Goal: Task Accomplishment & Management: Manage account settings

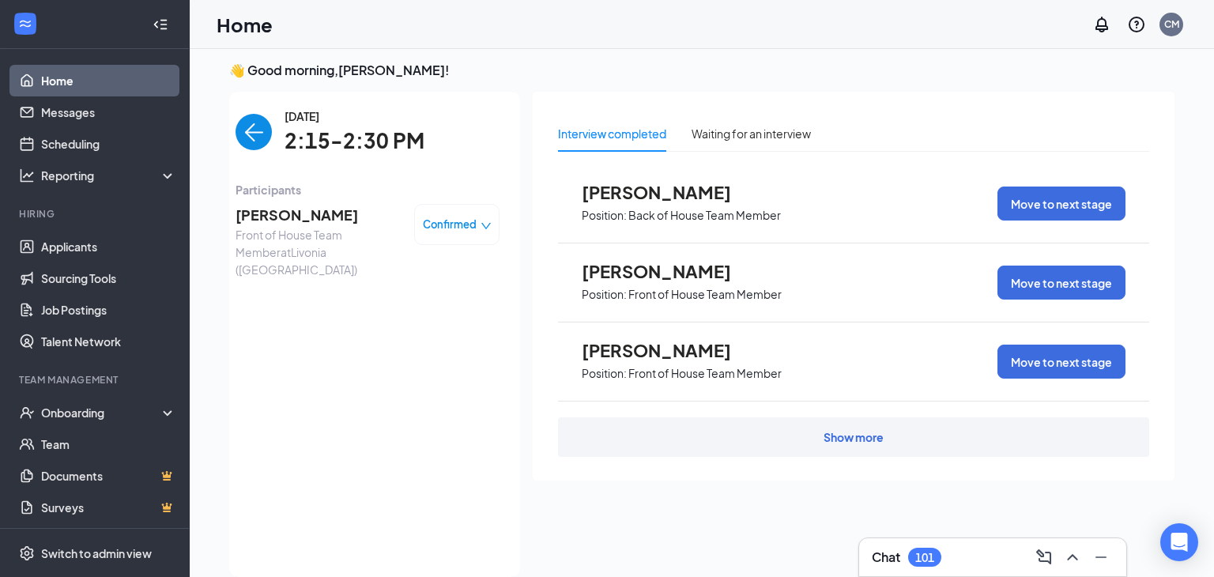
scroll to position [5, 0]
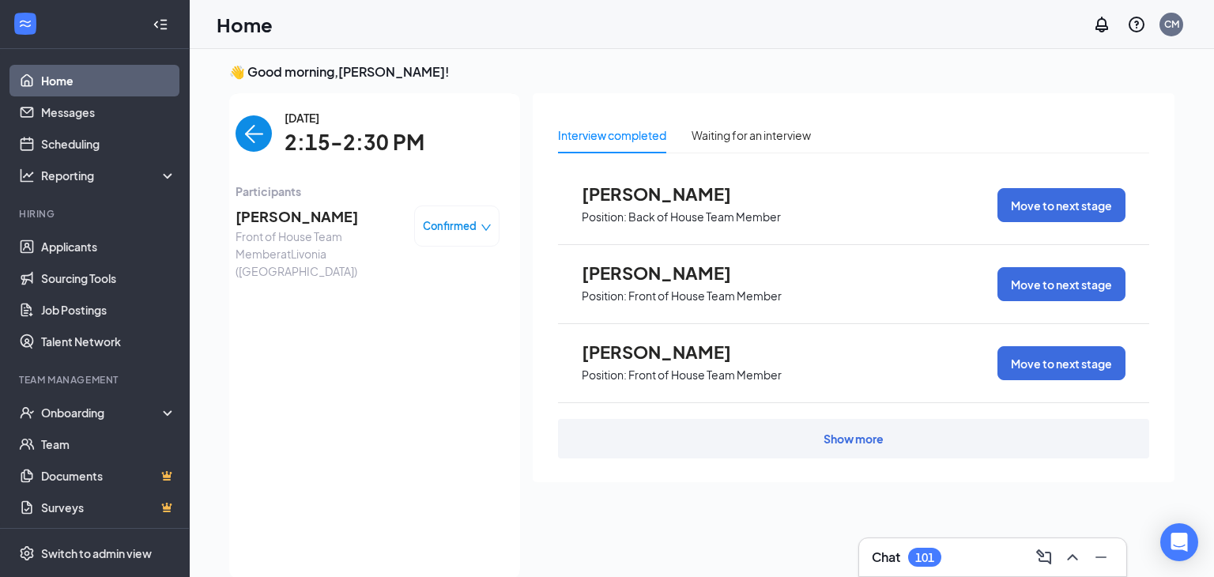
click at [272, 209] on span "[PERSON_NAME]" at bounding box center [319, 216] width 166 height 22
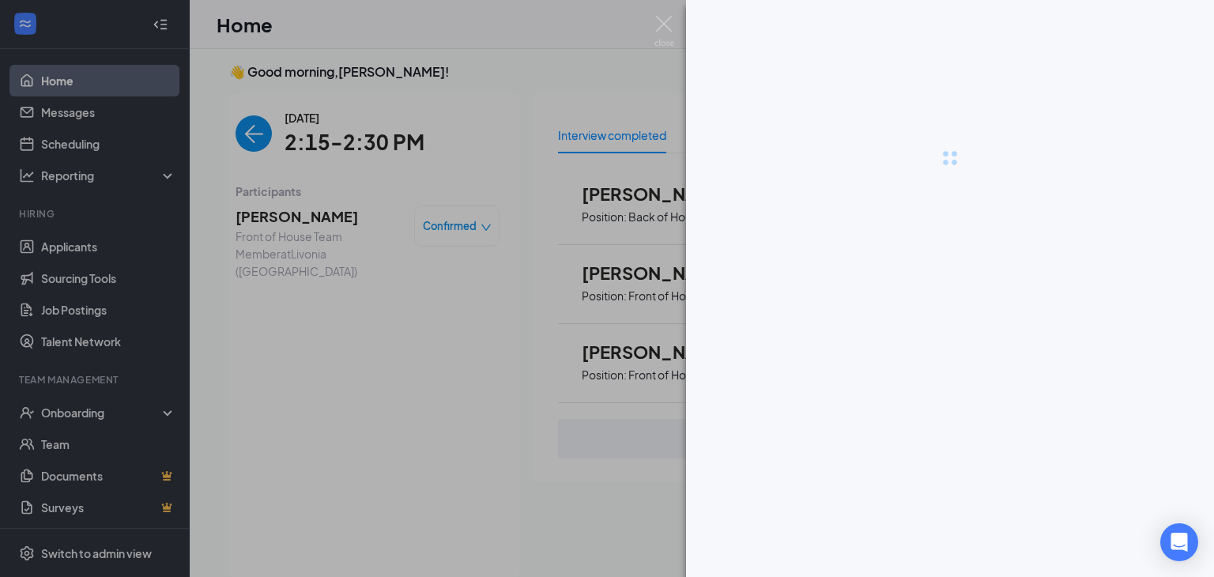
click at [279, 225] on div at bounding box center [607, 288] width 1214 height 577
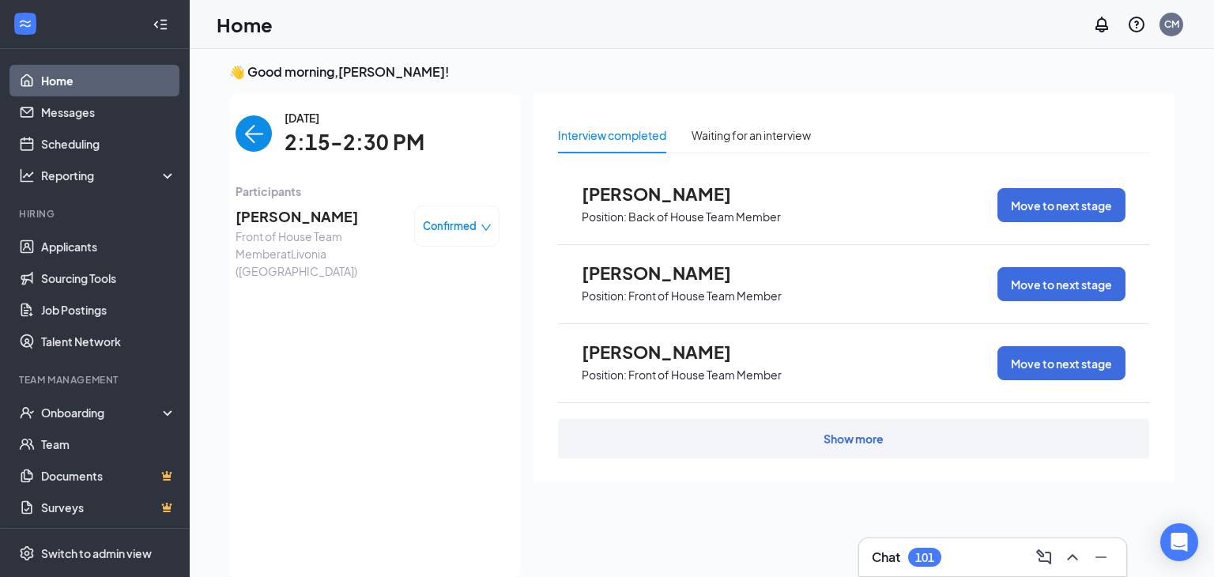
scroll to position [6, 0]
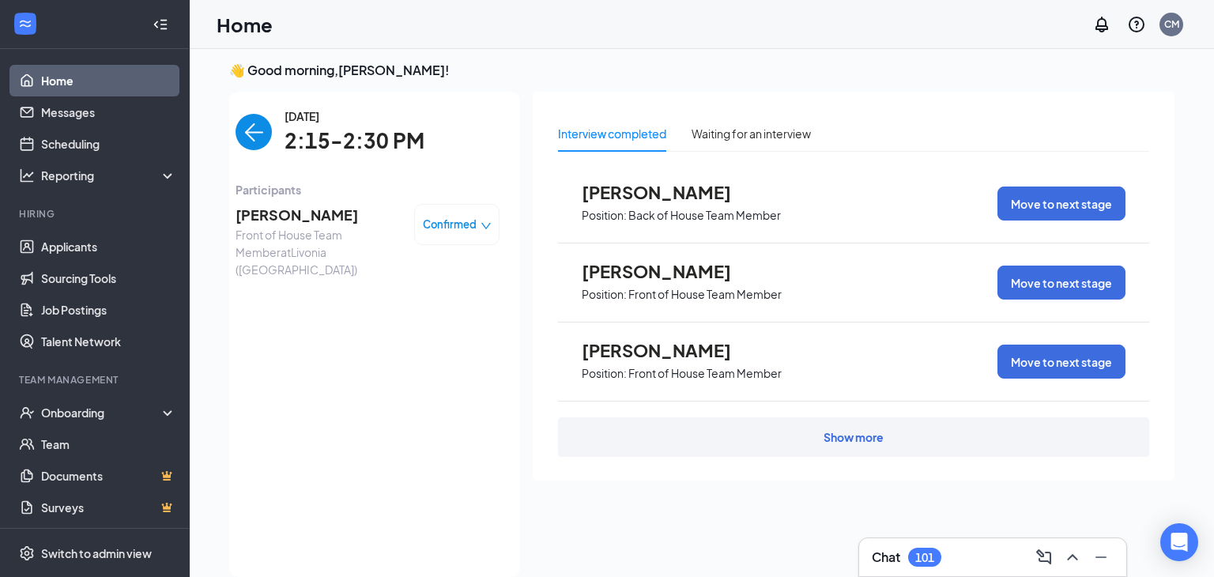
click at [283, 223] on span "[PERSON_NAME]" at bounding box center [319, 215] width 166 height 22
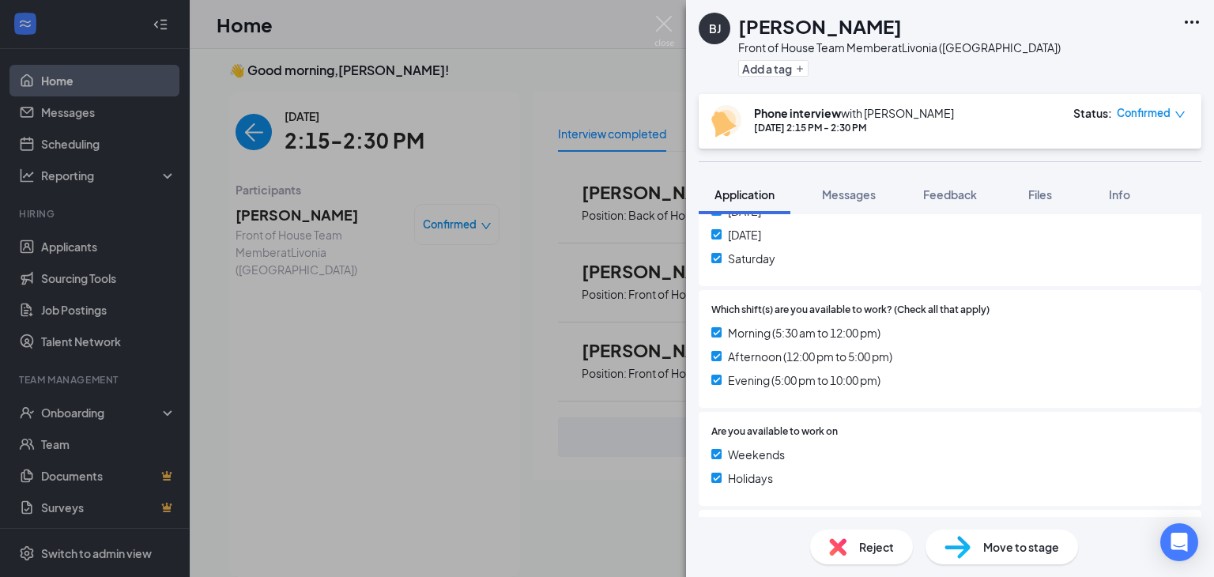
scroll to position [448, 0]
click at [665, 24] on img at bounding box center [664, 31] width 20 height 31
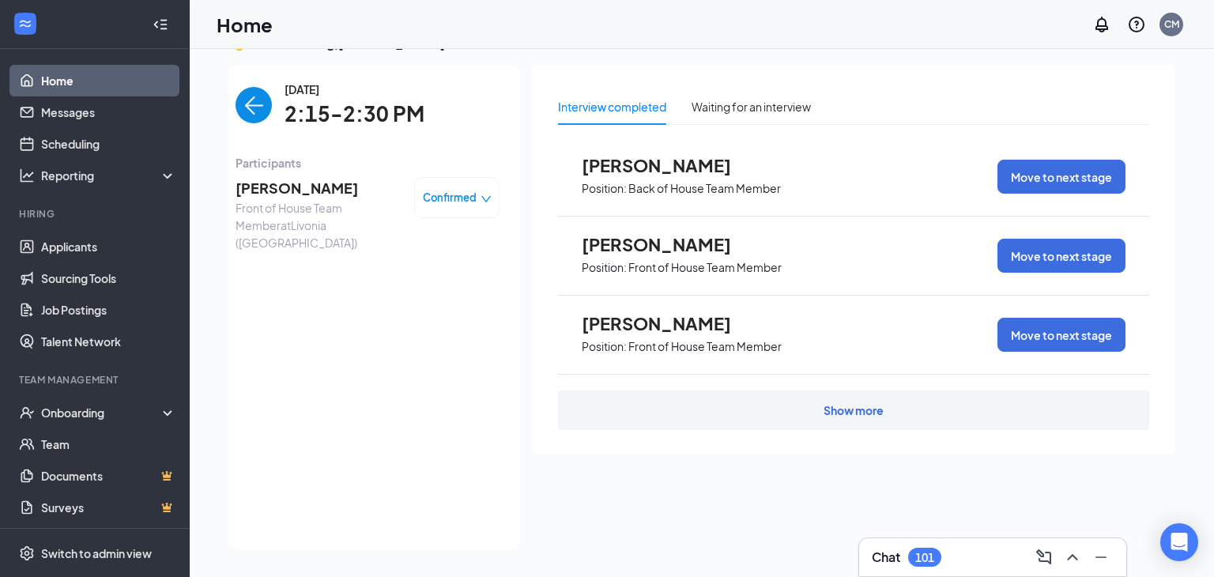
click at [258, 104] on img "back-button" at bounding box center [254, 105] width 36 height 36
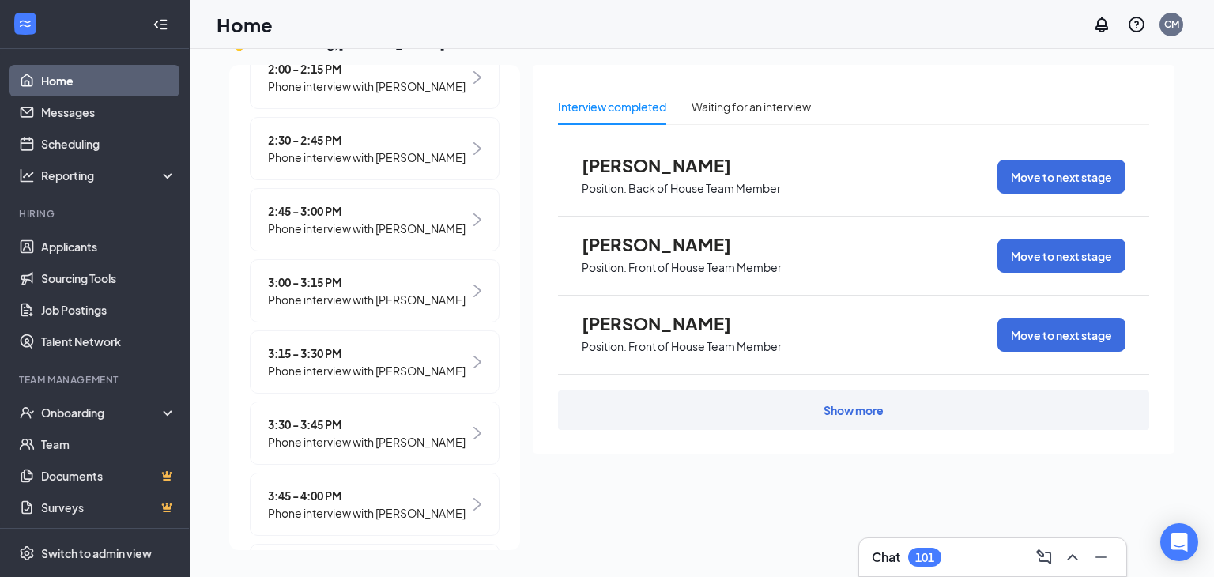
scroll to position [1367, 0]
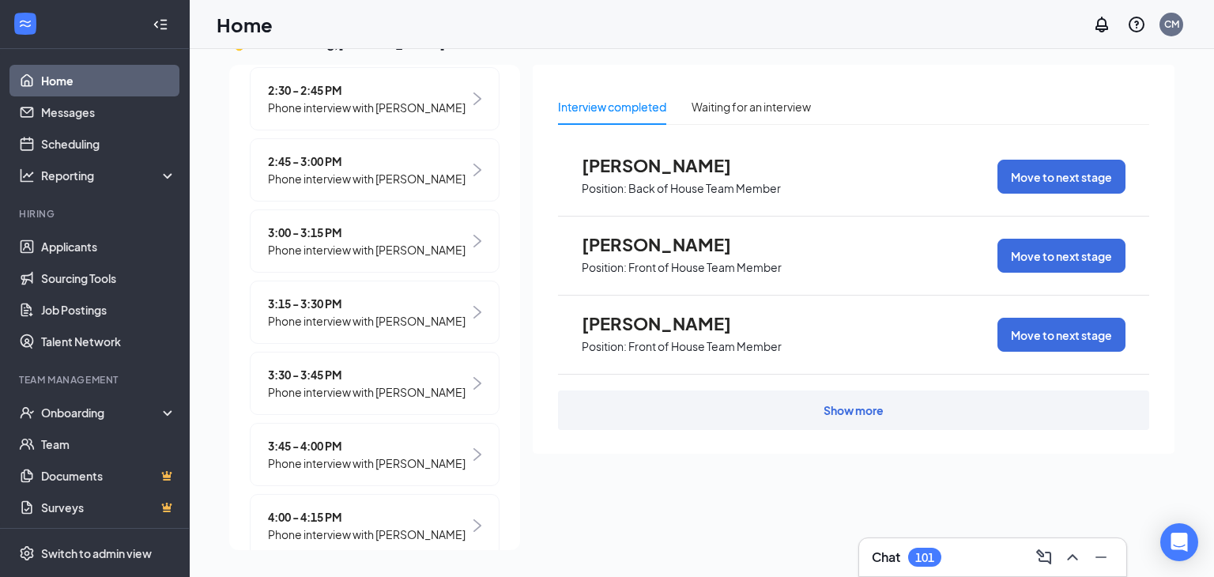
click at [374, 401] on span "Phone interview with [PERSON_NAME]" at bounding box center [367, 391] width 198 height 17
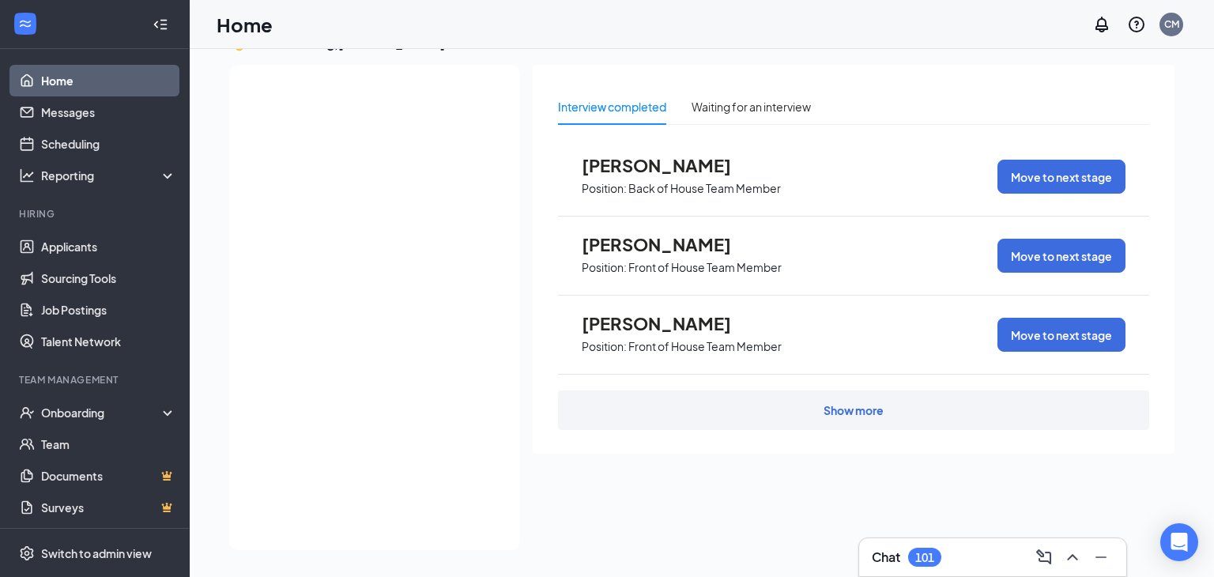
scroll to position [0, 0]
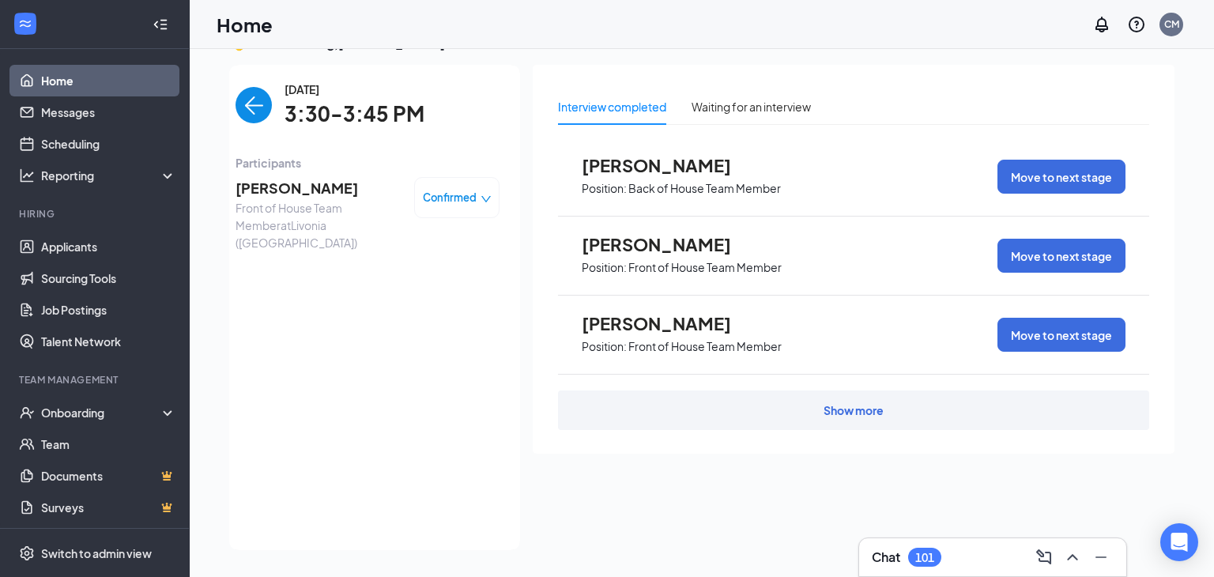
click at [247, 117] on img "back-button" at bounding box center [254, 105] width 36 height 36
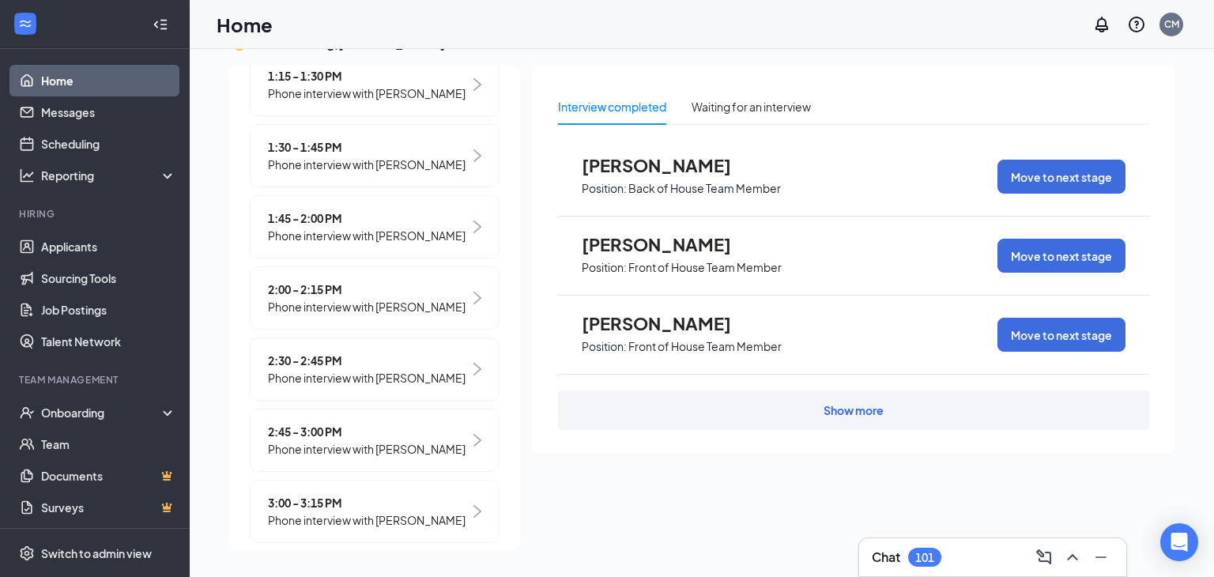
scroll to position [1108, 0]
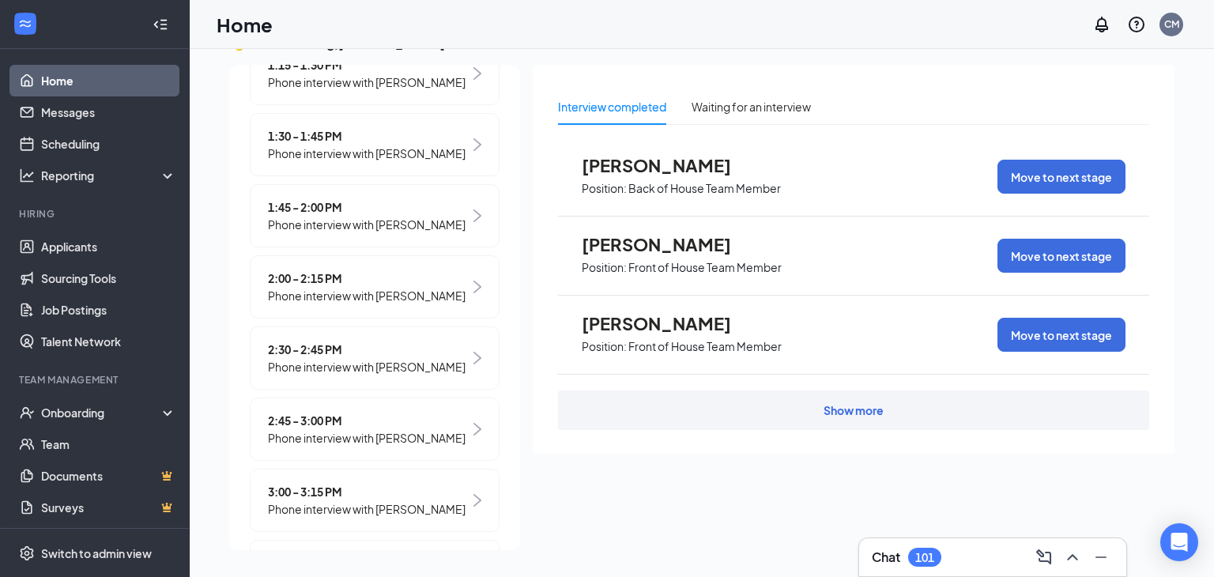
click at [302, 375] on span "Phone interview with [PERSON_NAME]" at bounding box center [367, 366] width 198 height 17
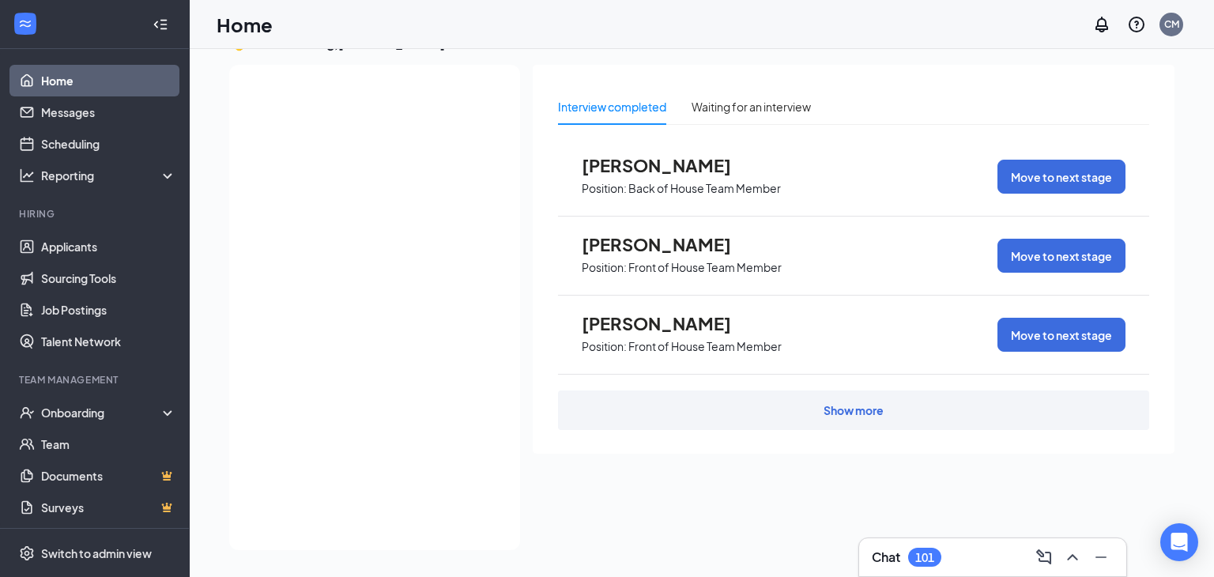
scroll to position [0, 0]
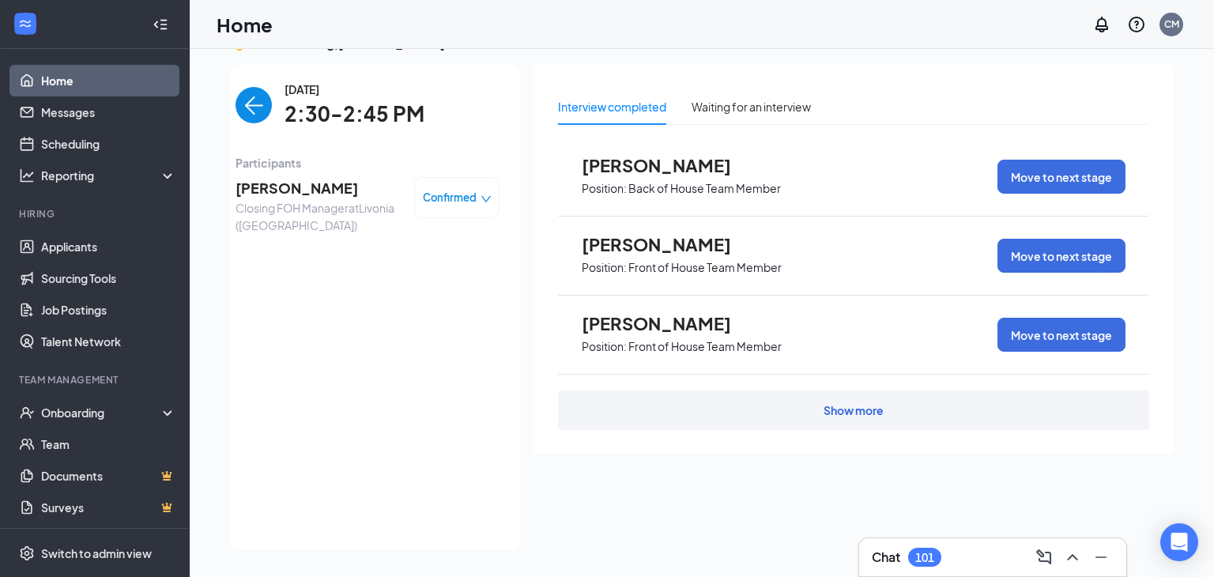
click at [285, 193] on span "[PERSON_NAME]" at bounding box center [319, 188] width 166 height 22
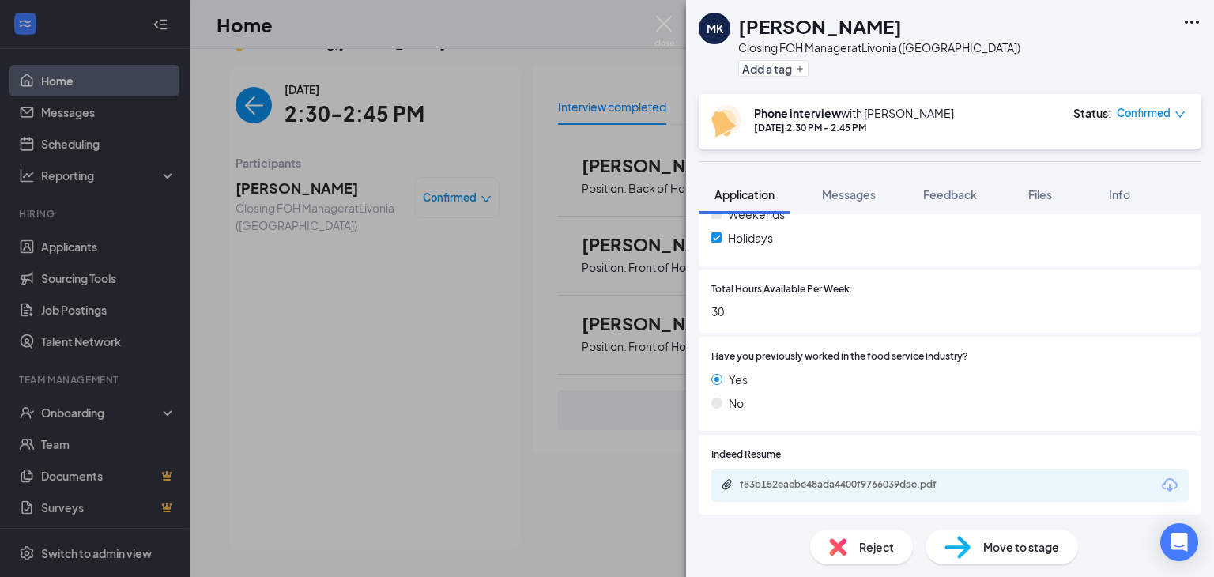
scroll to position [742, 0]
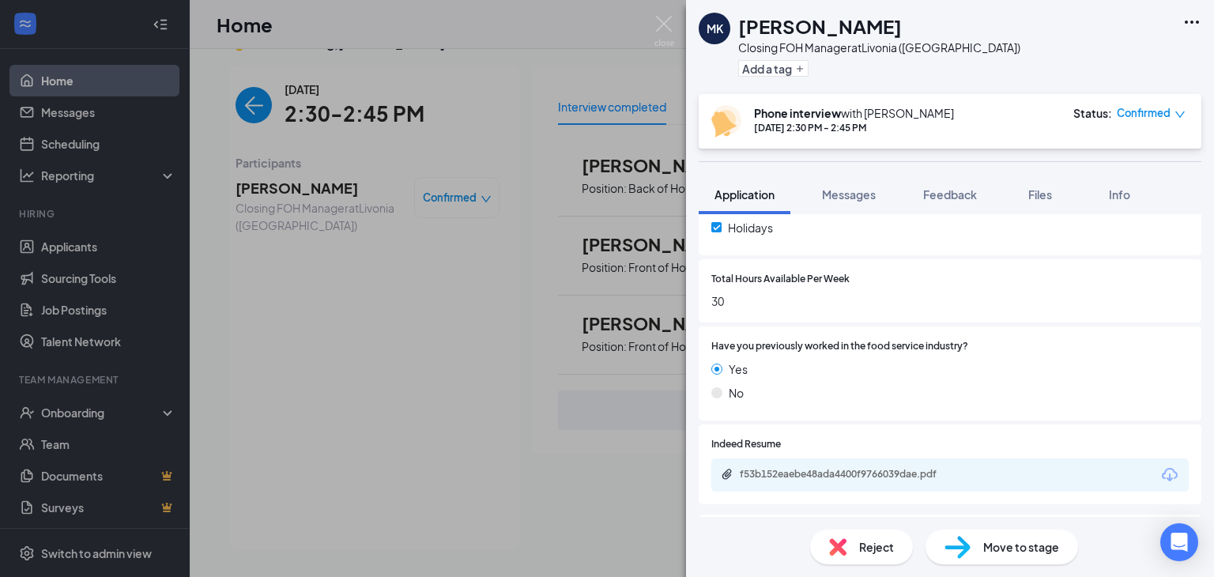
click at [545, 460] on div "MK [PERSON_NAME] Closing FOH Manager at [GEOGRAPHIC_DATA] ([GEOGRAPHIC_DATA]) A…" at bounding box center [607, 288] width 1214 height 577
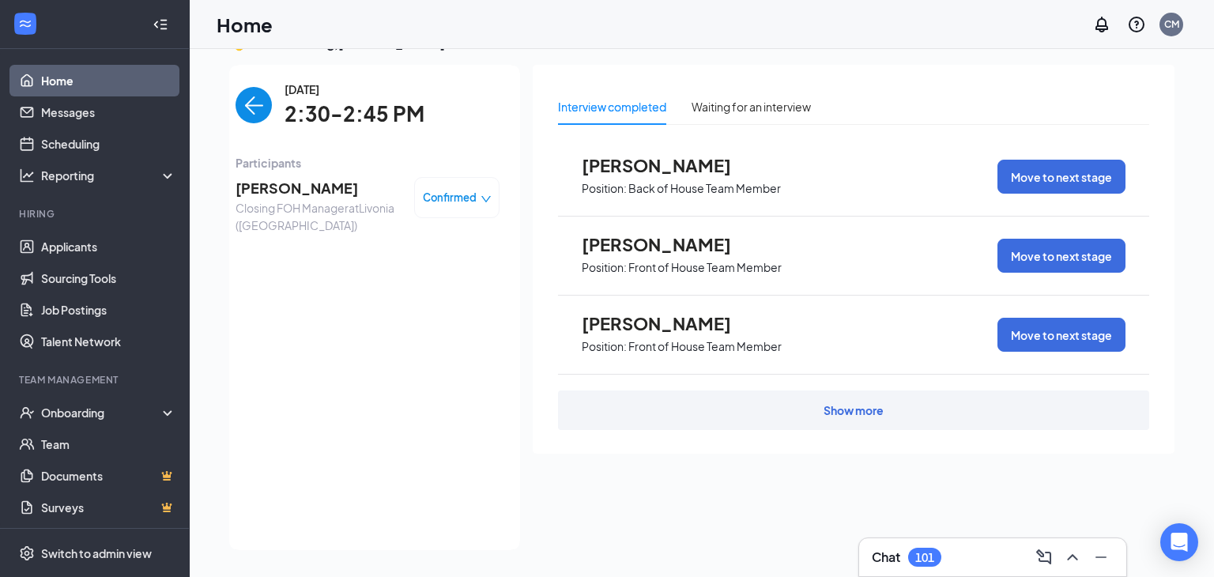
click at [303, 193] on span "[PERSON_NAME]" at bounding box center [319, 188] width 166 height 22
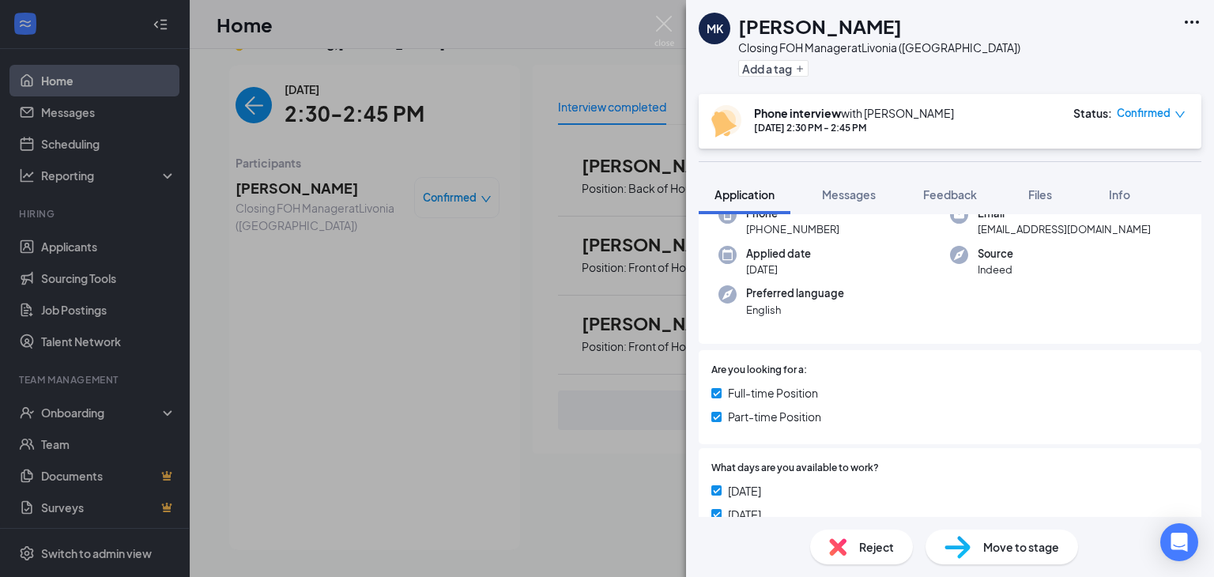
scroll to position [140, 0]
click at [667, 32] on img at bounding box center [664, 31] width 20 height 31
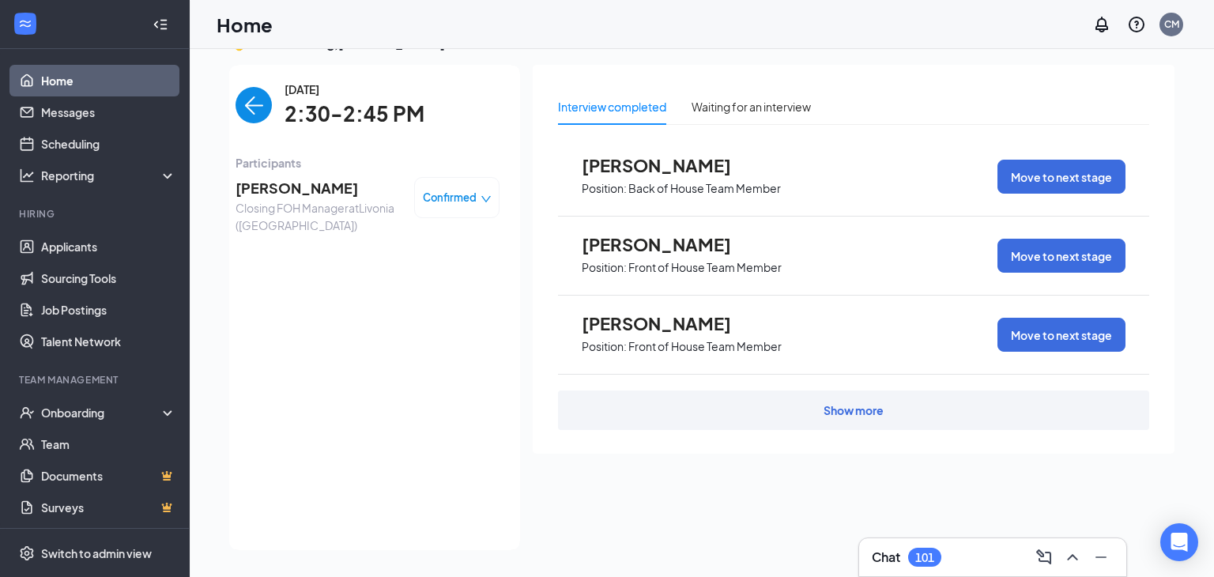
click at [665, 29] on div "Home CM" at bounding box center [702, 24] width 1024 height 49
click at [262, 117] on img "back-button" at bounding box center [254, 105] width 36 height 36
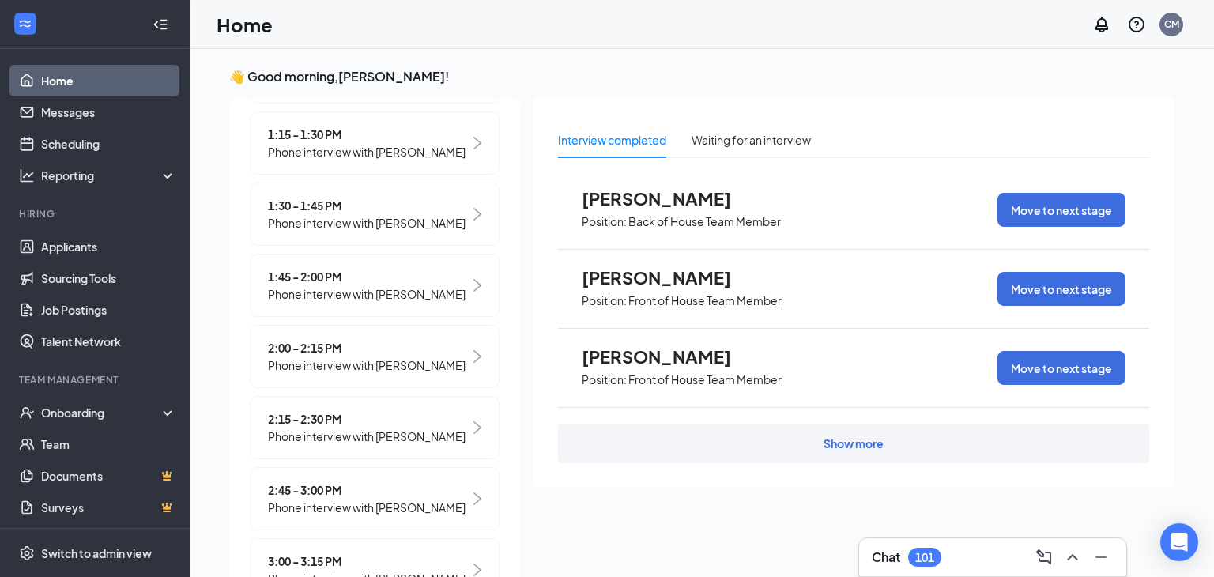
scroll to position [1069, 0]
click at [317, 305] on span "Phone interview with [PERSON_NAME]" at bounding box center [367, 296] width 198 height 17
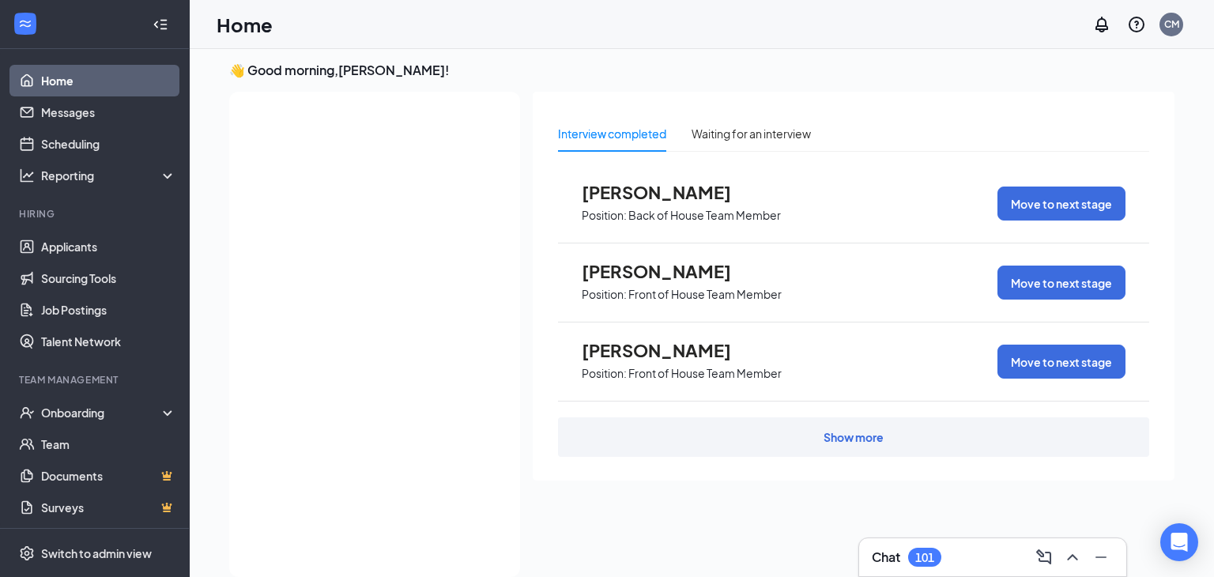
scroll to position [0, 0]
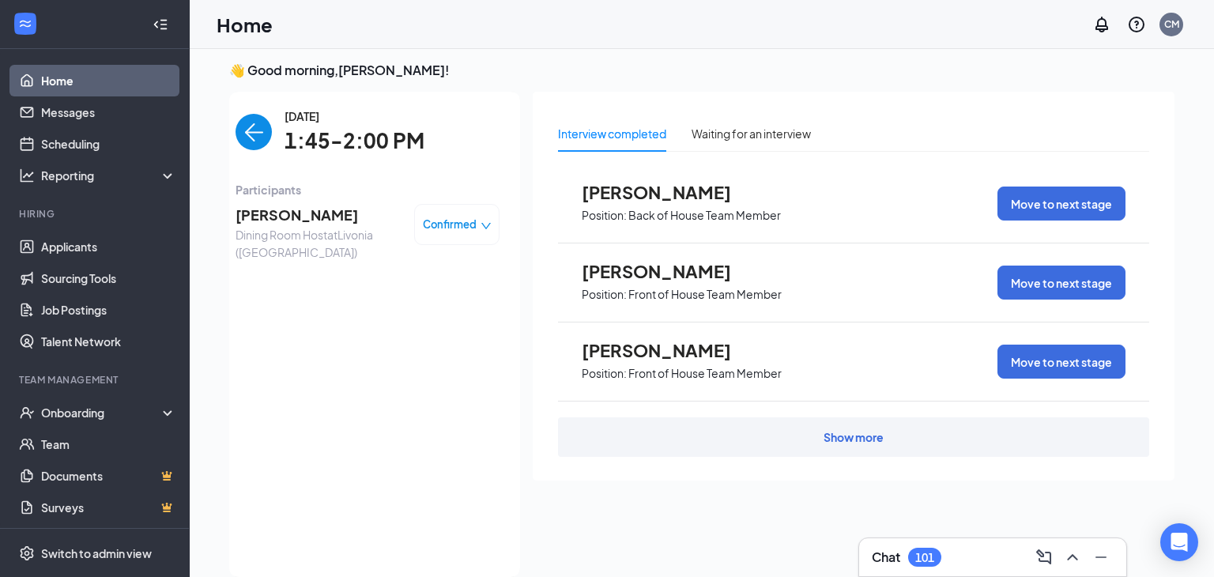
click at [291, 222] on span "[PERSON_NAME]" at bounding box center [319, 215] width 166 height 22
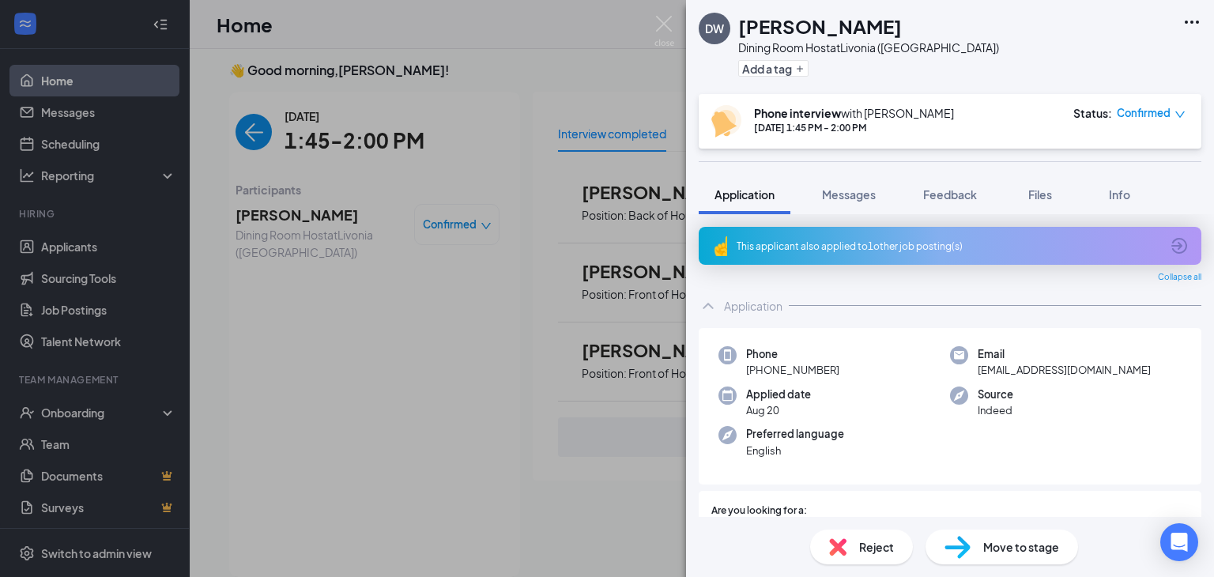
click at [793, 377] on span "[PHONE_NUMBER]" at bounding box center [792, 370] width 93 height 16
click at [1188, 24] on icon "Ellipses" at bounding box center [1191, 22] width 19 height 19
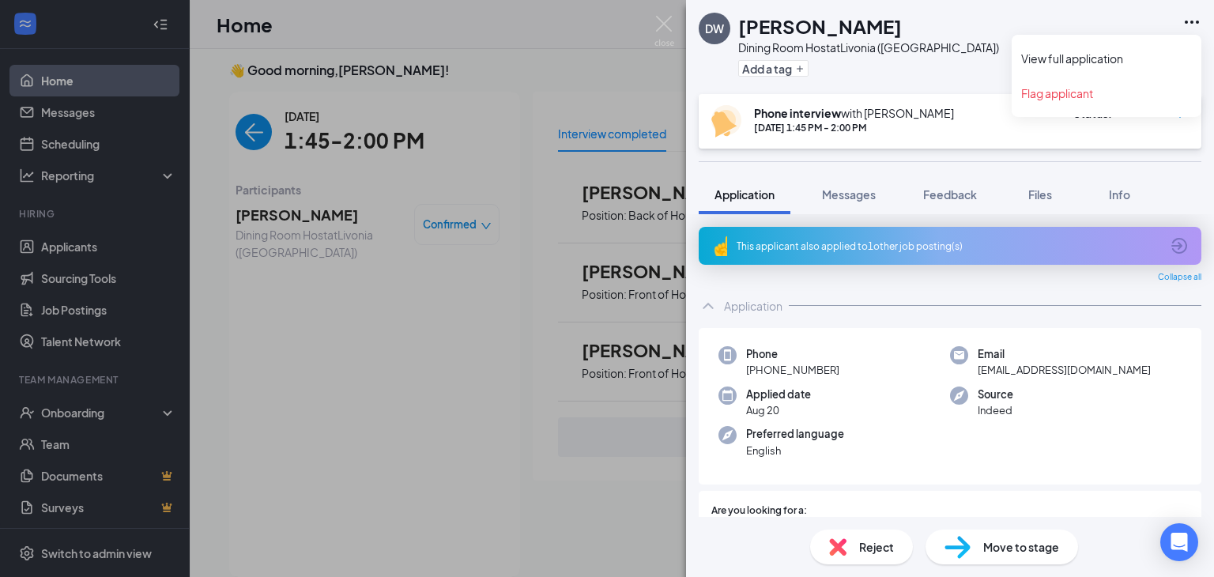
click at [926, 55] on div "DW [PERSON_NAME] Dining Room Host at [GEOGRAPHIC_DATA] ([GEOGRAPHIC_DATA]) Add …" at bounding box center [950, 47] width 528 height 94
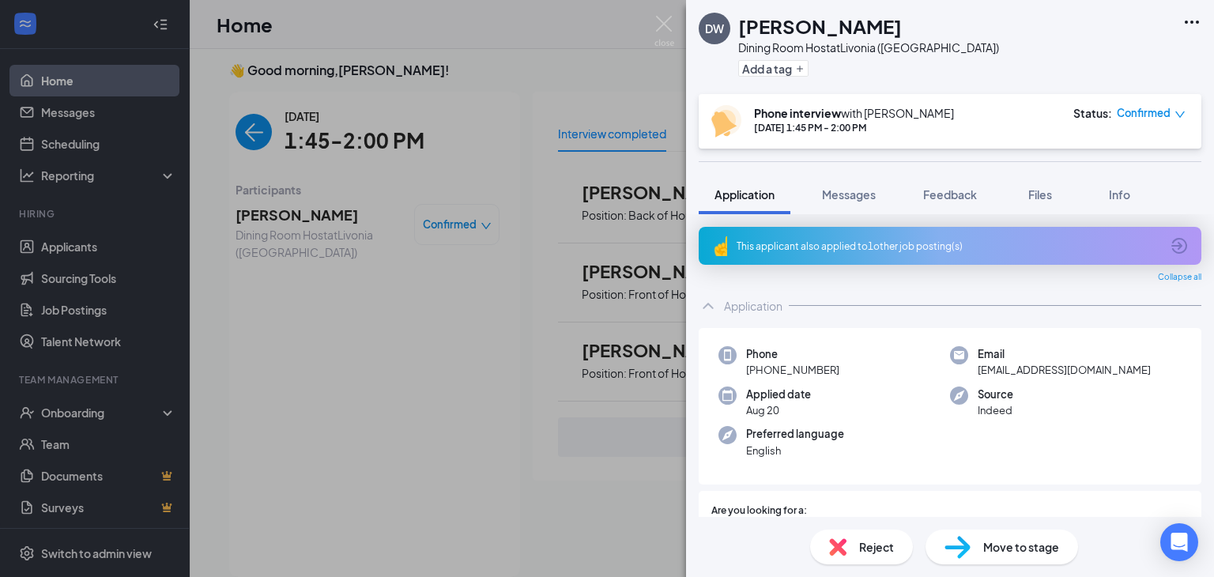
click at [1195, 24] on icon "Ellipses" at bounding box center [1191, 22] width 19 height 19
click at [1065, 56] on link "View full application" at bounding box center [1106, 59] width 171 height 16
click at [266, 142] on div "DW [PERSON_NAME] Dining Room Host at [GEOGRAPHIC_DATA] ([GEOGRAPHIC_DATA]) Add …" at bounding box center [607, 288] width 1214 height 577
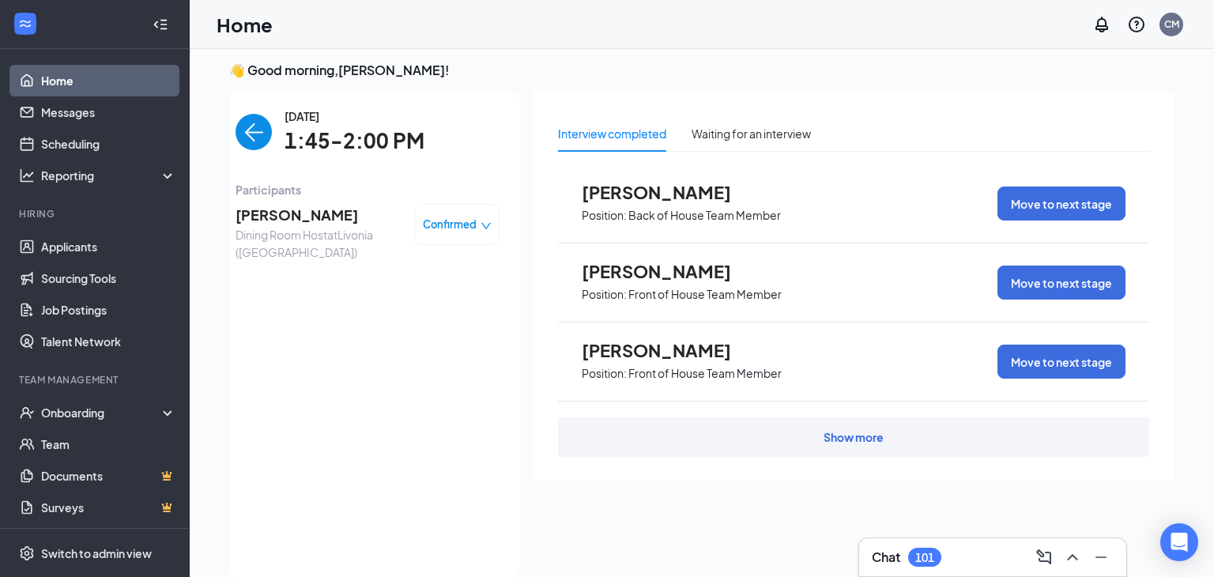
click at [258, 133] on img "back-button" at bounding box center [254, 132] width 36 height 36
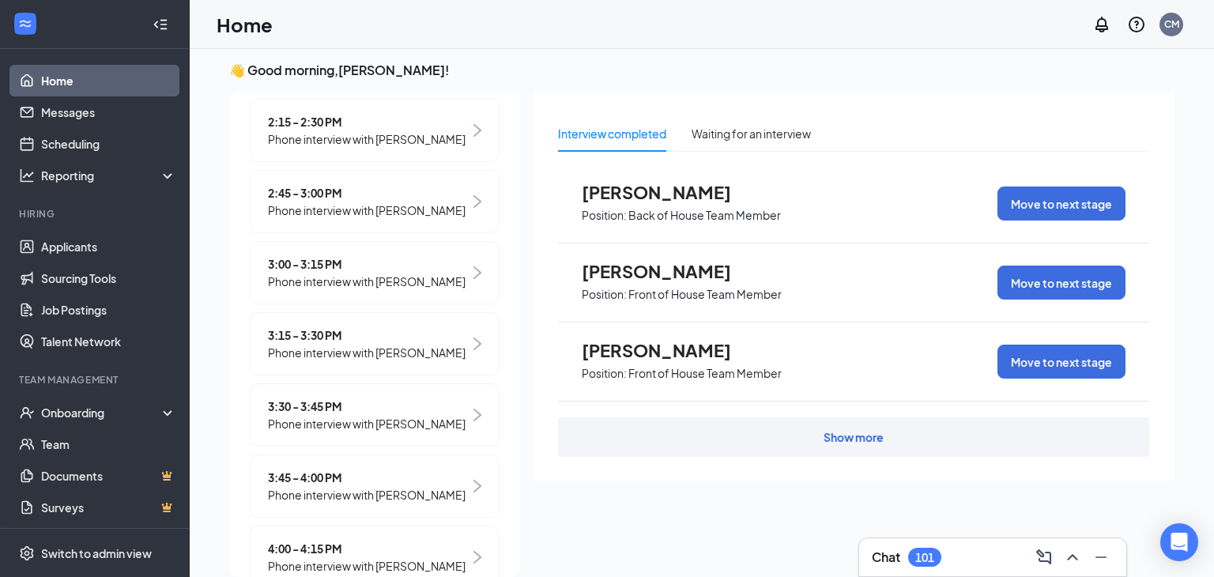
scroll to position [1366, 0]
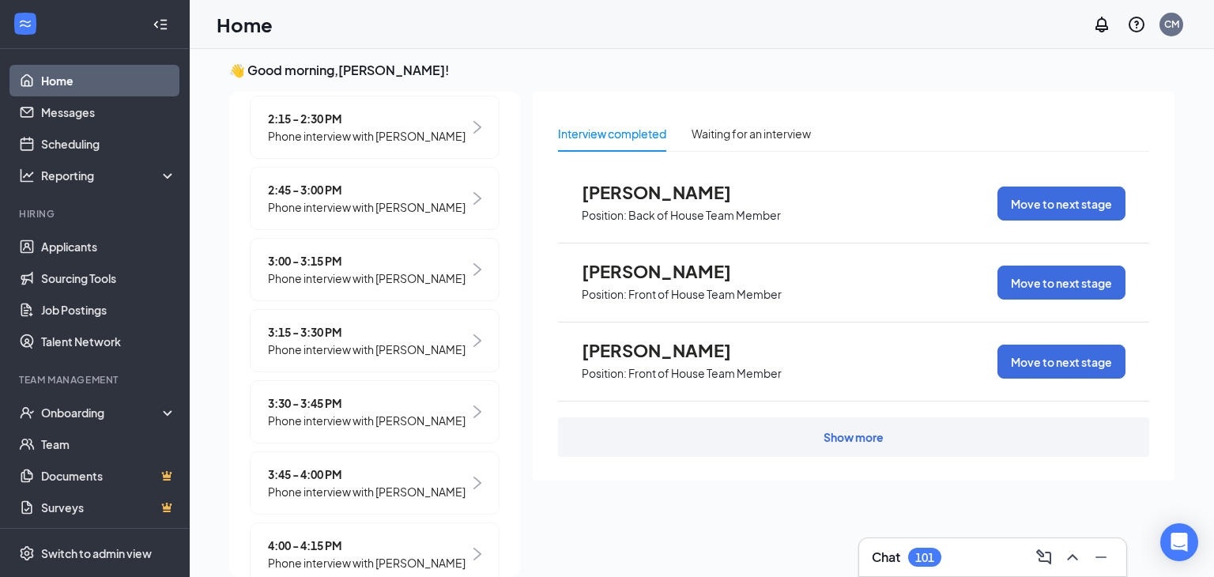
click at [412, 287] on span "Phone interview with [PERSON_NAME]" at bounding box center [367, 277] width 198 height 17
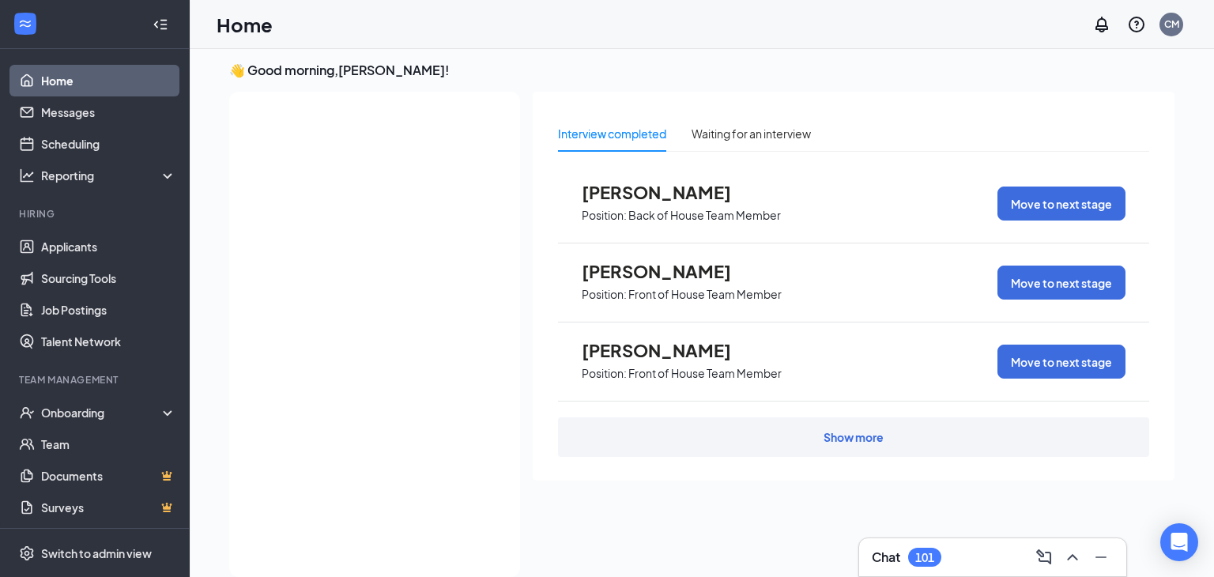
scroll to position [0, 0]
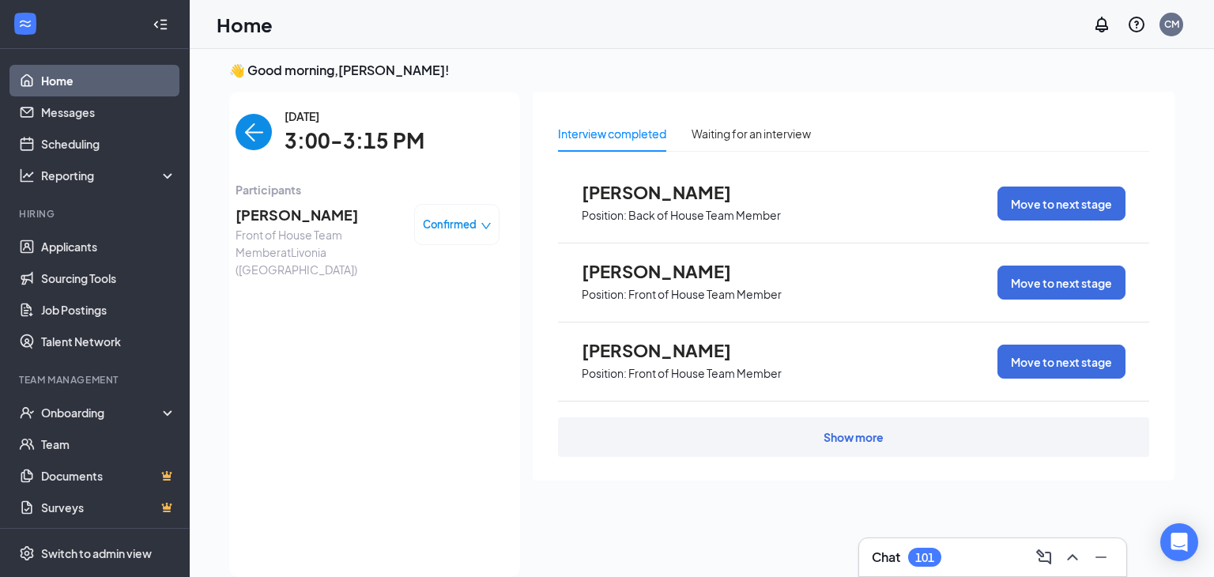
click at [335, 221] on span "[PERSON_NAME]" at bounding box center [319, 215] width 166 height 22
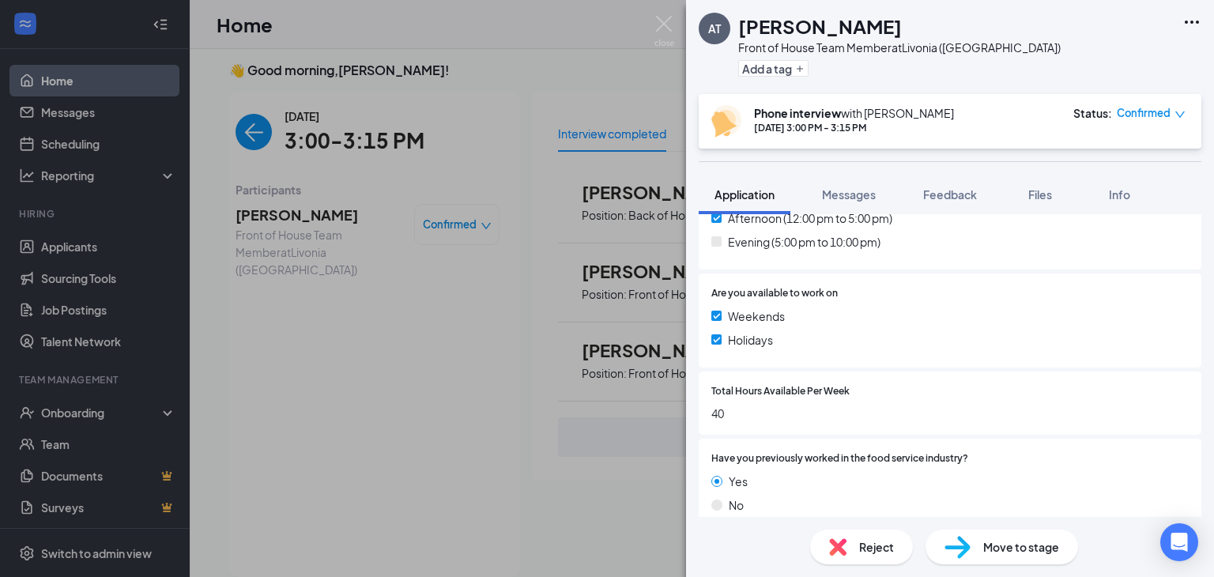
scroll to position [537, 0]
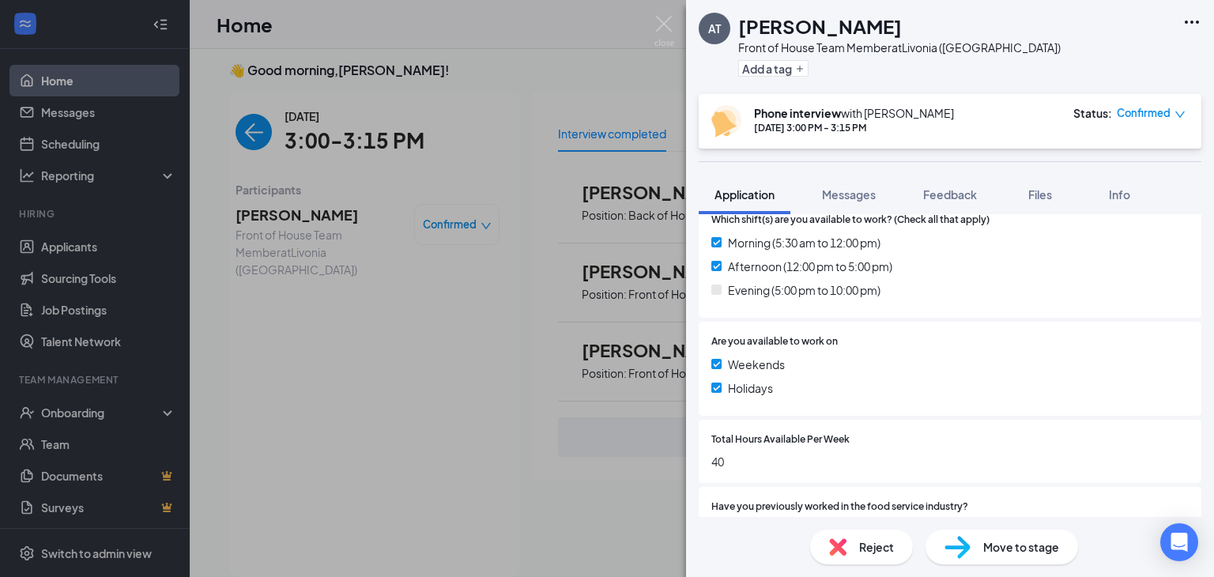
click at [249, 131] on div "AT [PERSON_NAME] Front of House Team Member at [GEOGRAPHIC_DATA] ([GEOGRAPHIC_D…" at bounding box center [607, 288] width 1214 height 577
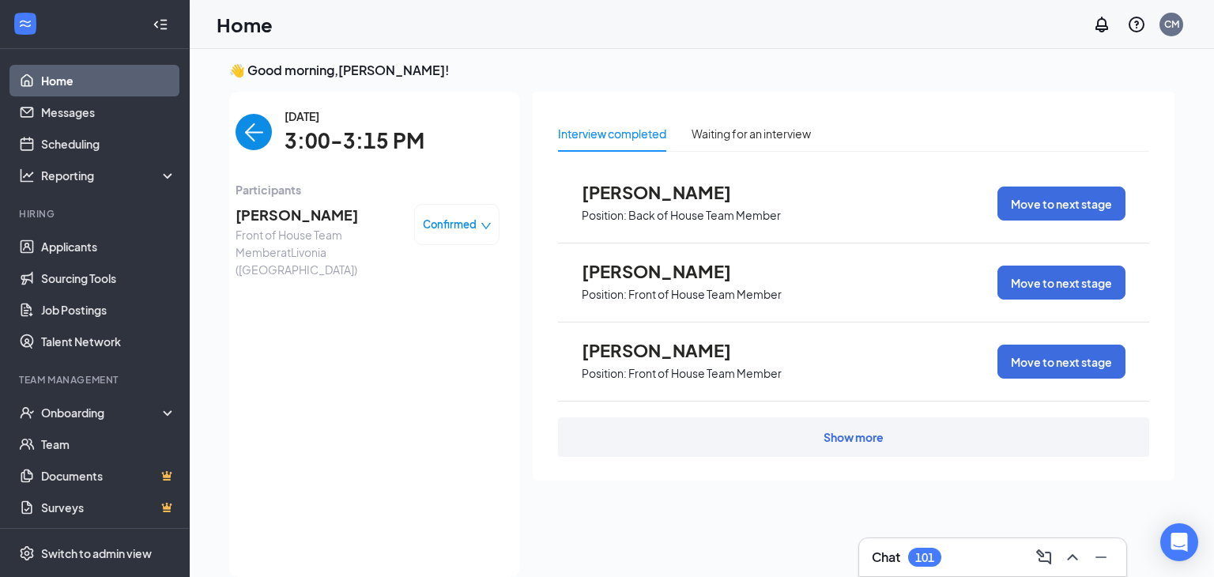
click at [255, 136] on img "back-button" at bounding box center [254, 132] width 36 height 36
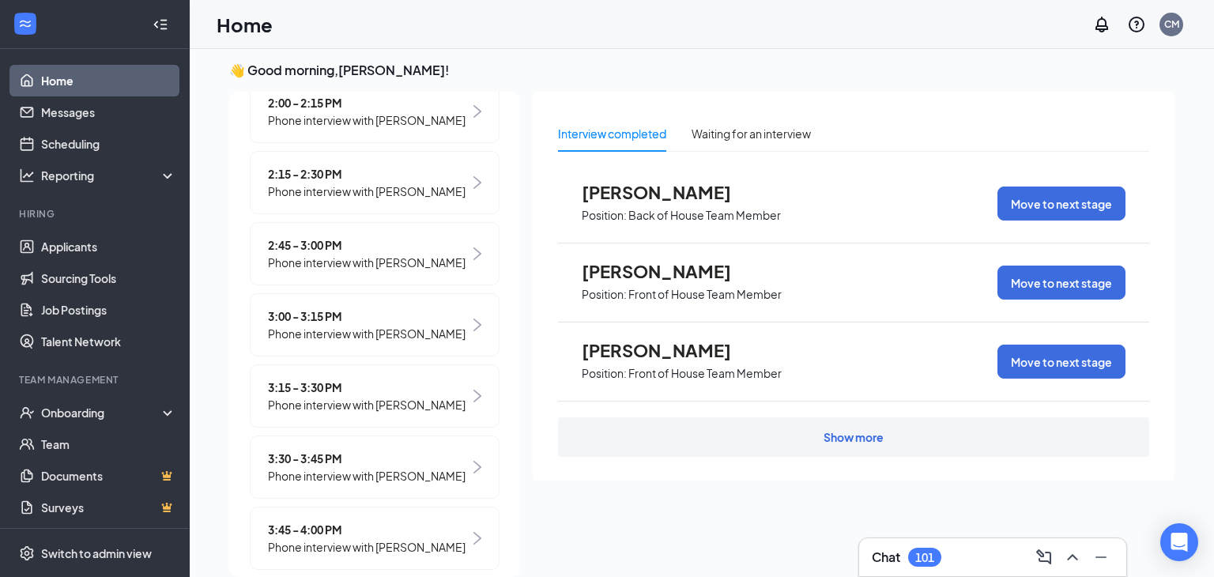
scroll to position [1325, 0]
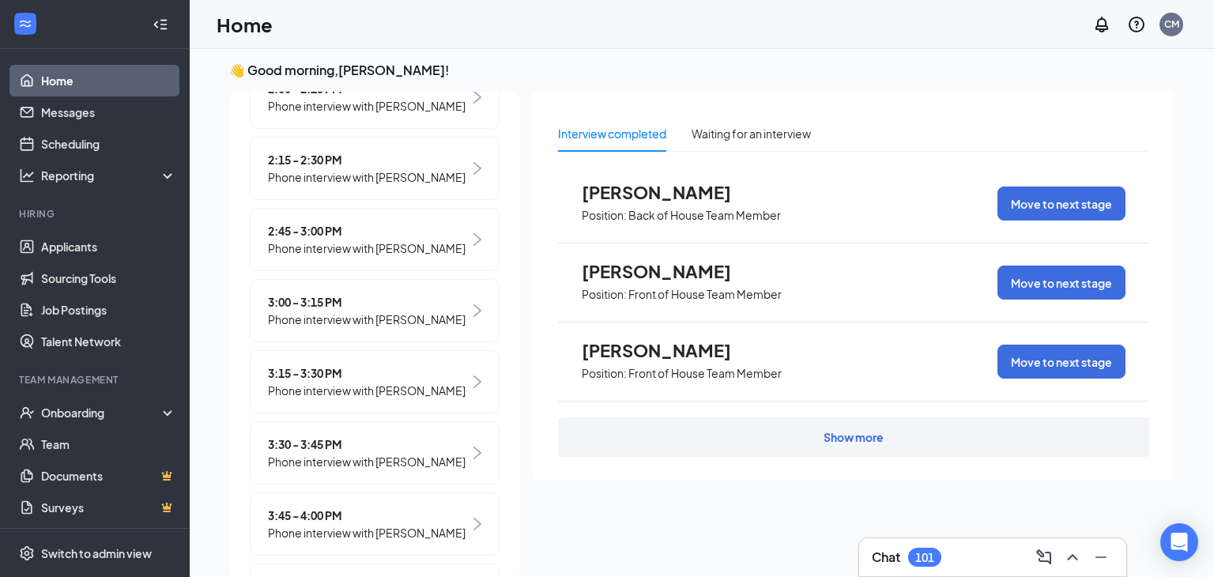
click at [354, 257] on span "Phone interview with [PERSON_NAME]" at bounding box center [367, 247] width 198 height 17
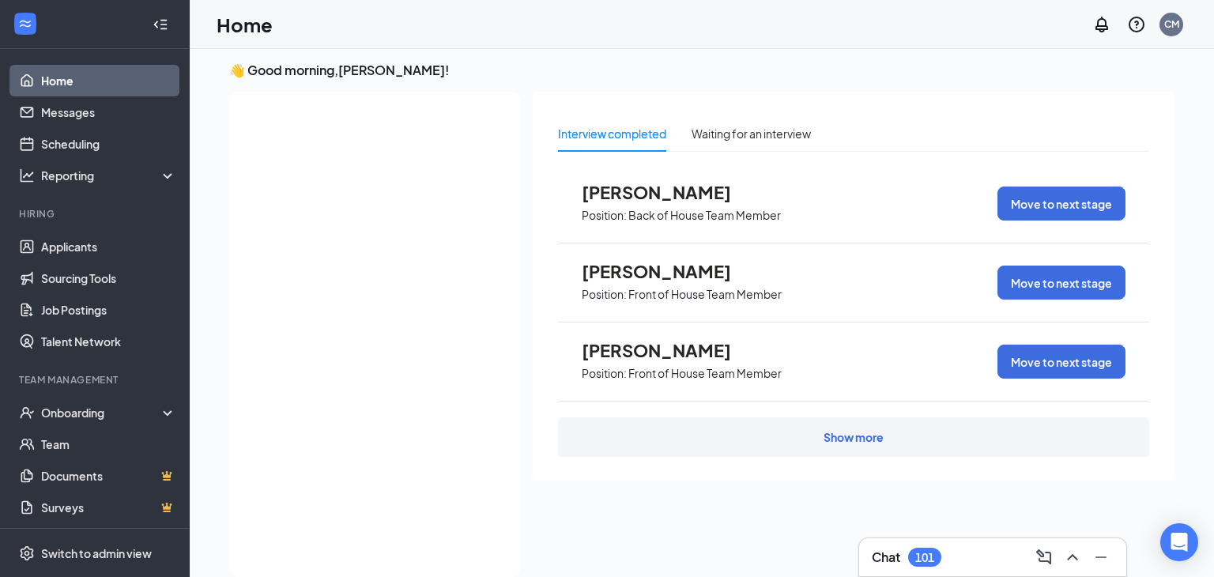
scroll to position [0, 0]
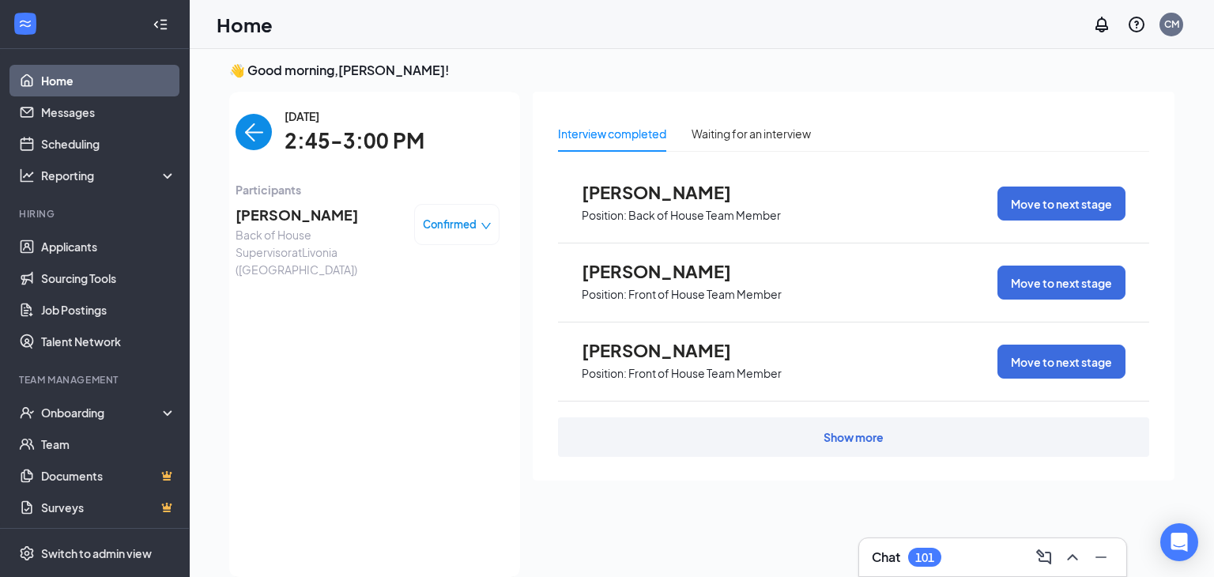
click at [303, 216] on span "[PERSON_NAME]" at bounding box center [319, 215] width 166 height 22
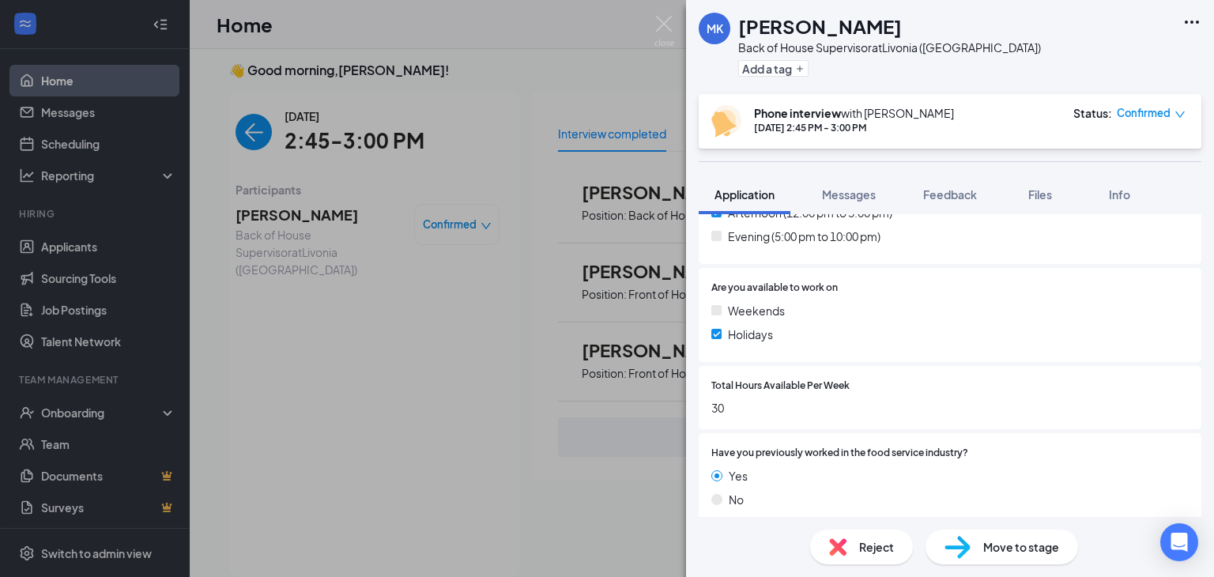
scroll to position [642, 0]
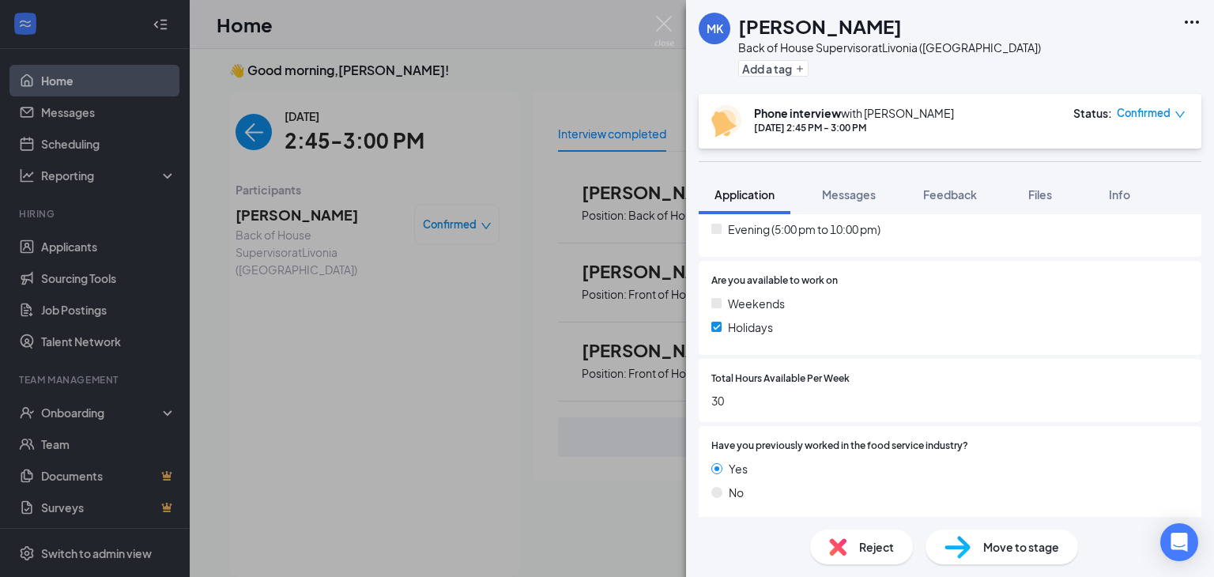
click at [1089, 154] on div "MK [PERSON_NAME] Back of House Supervisor at [GEOGRAPHIC_DATA] ([GEOGRAPHIC_DAT…" at bounding box center [950, 288] width 528 height 577
click at [635, 394] on div "MK [PERSON_NAME] Back of House Supervisor at [GEOGRAPHIC_DATA] ([GEOGRAPHIC_DAT…" at bounding box center [607, 288] width 1214 height 577
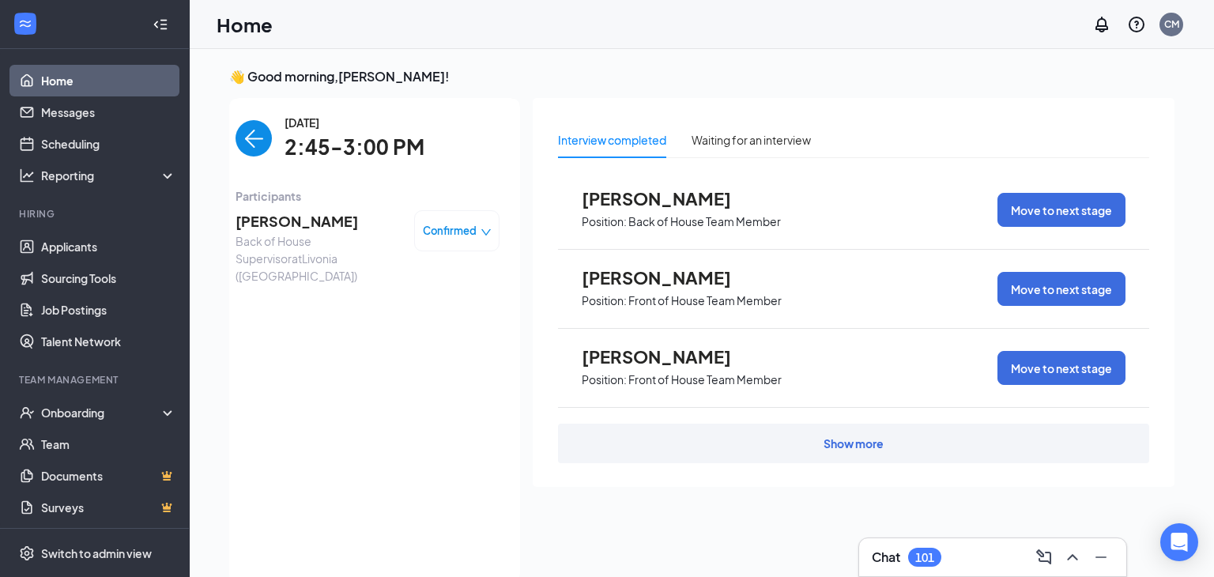
scroll to position [33, 0]
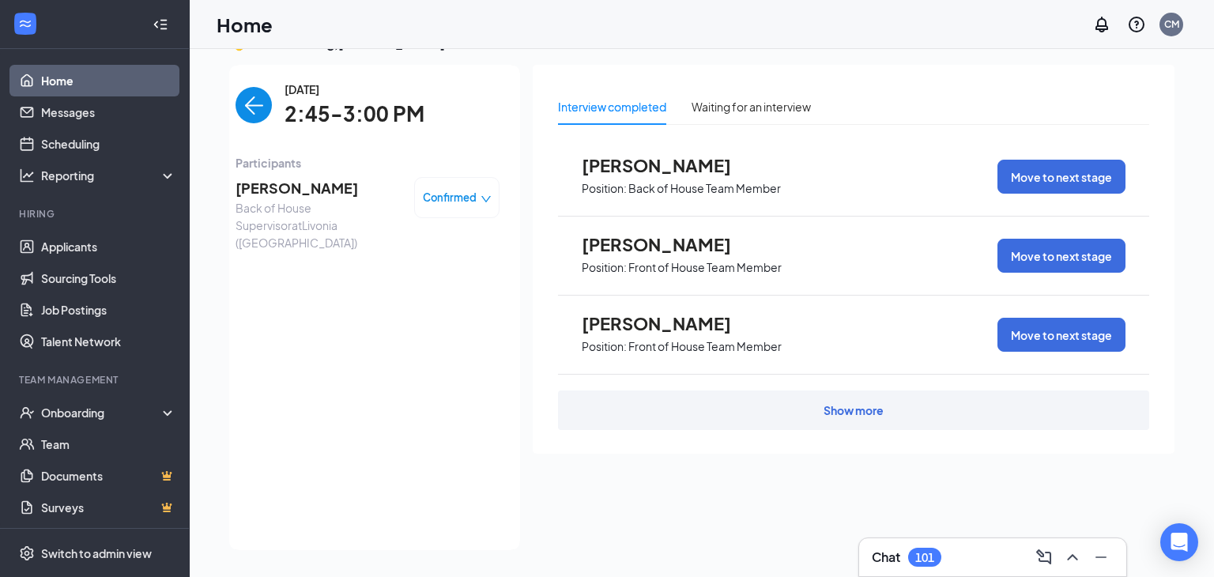
click at [840, 488] on div "Interview completed Waiting for an interview [PERSON_NAME] Position: Back of Ho…" at bounding box center [854, 303] width 642 height 476
click at [1138, 92] on div "Interview completed Waiting for an interview" at bounding box center [853, 107] width 591 height 36
click at [1142, 96] on div "Interview completed Waiting for an interview" at bounding box center [853, 107] width 591 height 36
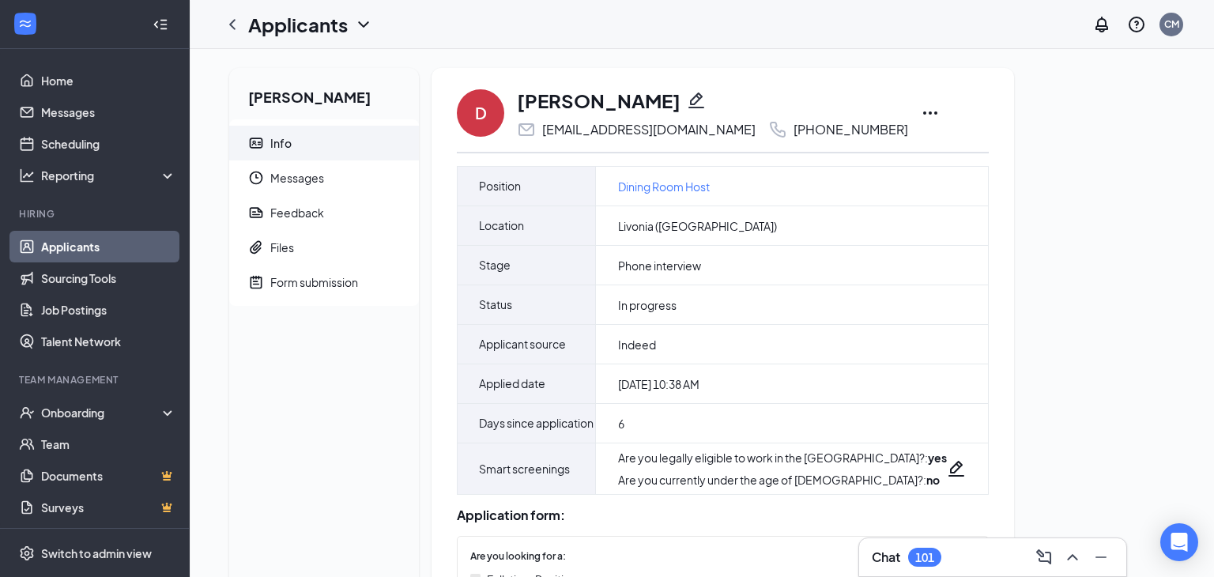
click at [687, 101] on icon "Pencil" at bounding box center [696, 100] width 19 height 19
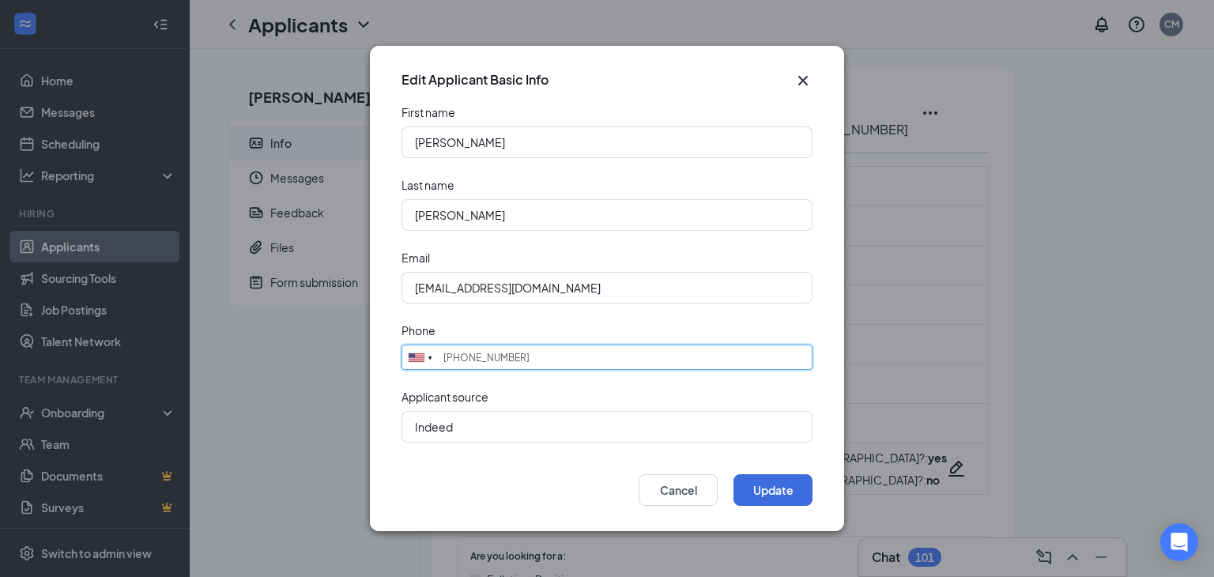
click at [557, 357] on input "(586) 241-8605" at bounding box center [606, 357] width 411 height 25
type input "(586) 571-2719"
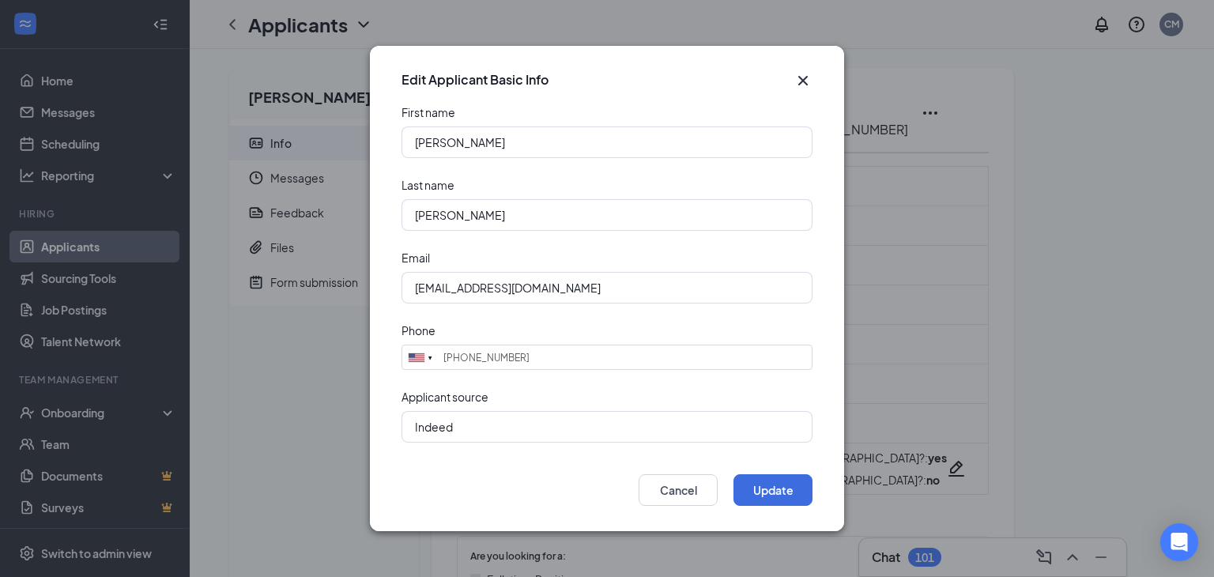
click at [542, 398] on div "Applicant source" at bounding box center [606, 397] width 411 height 16
click at [775, 496] on button "Update" at bounding box center [772, 490] width 79 height 32
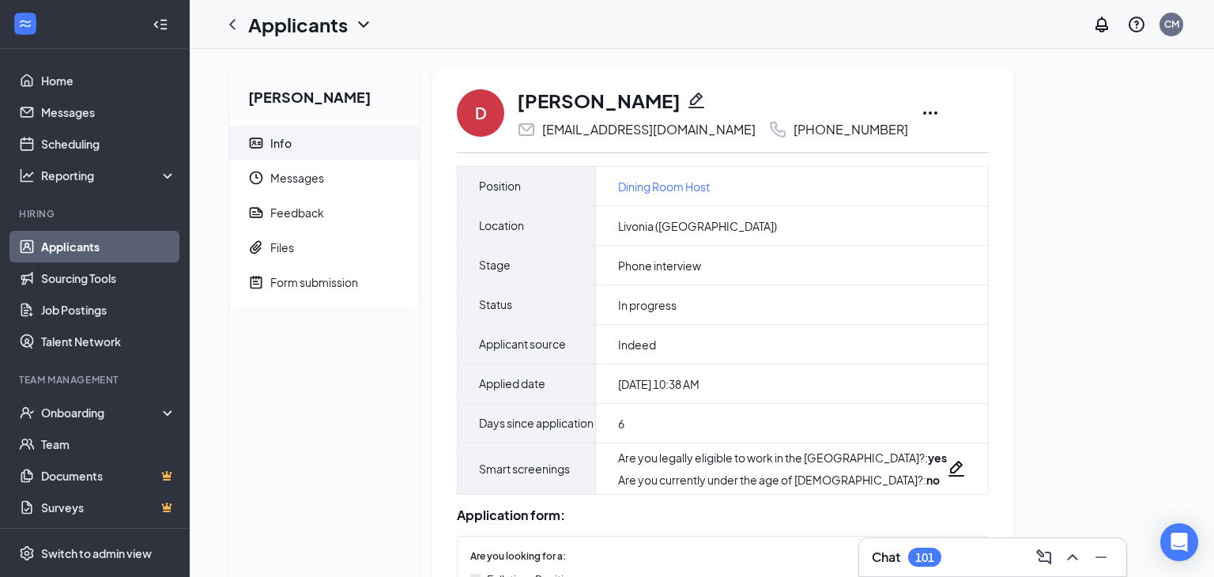
click at [52, 79] on link "Home" at bounding box center [108, 81] width 135 height 32
